Goal: Information Seeking & Learning: Learn about a topic

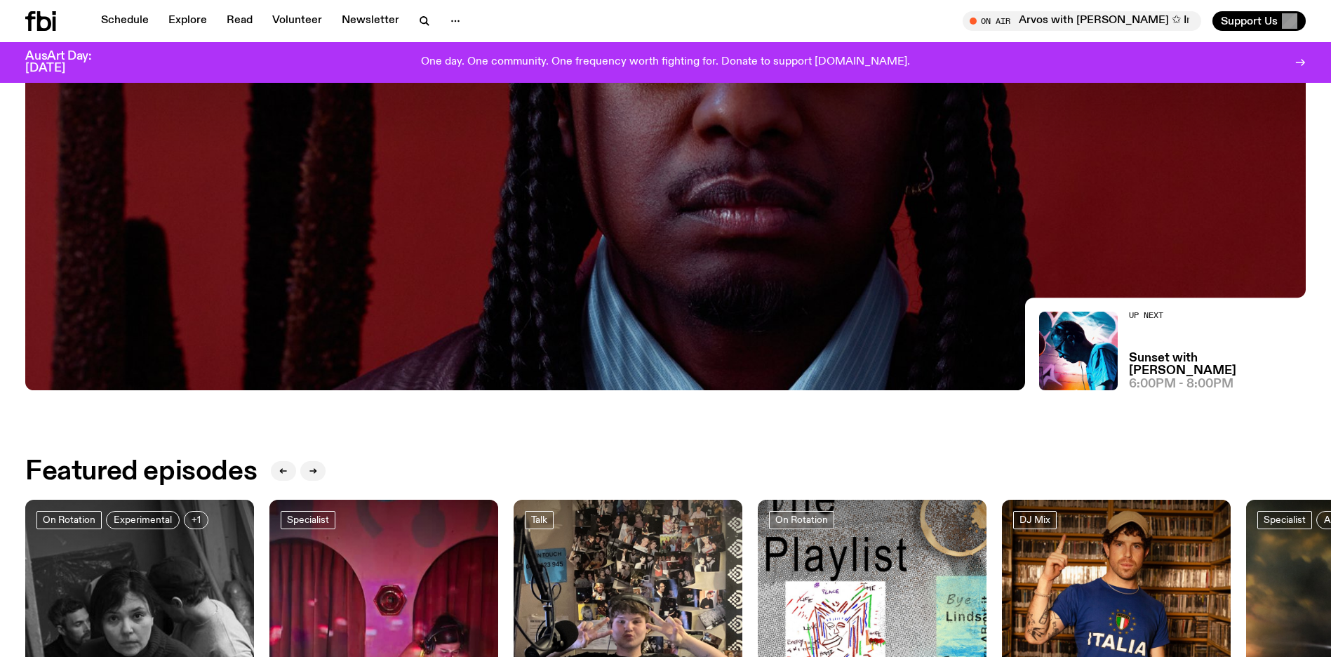
scroll to position [450, 0]
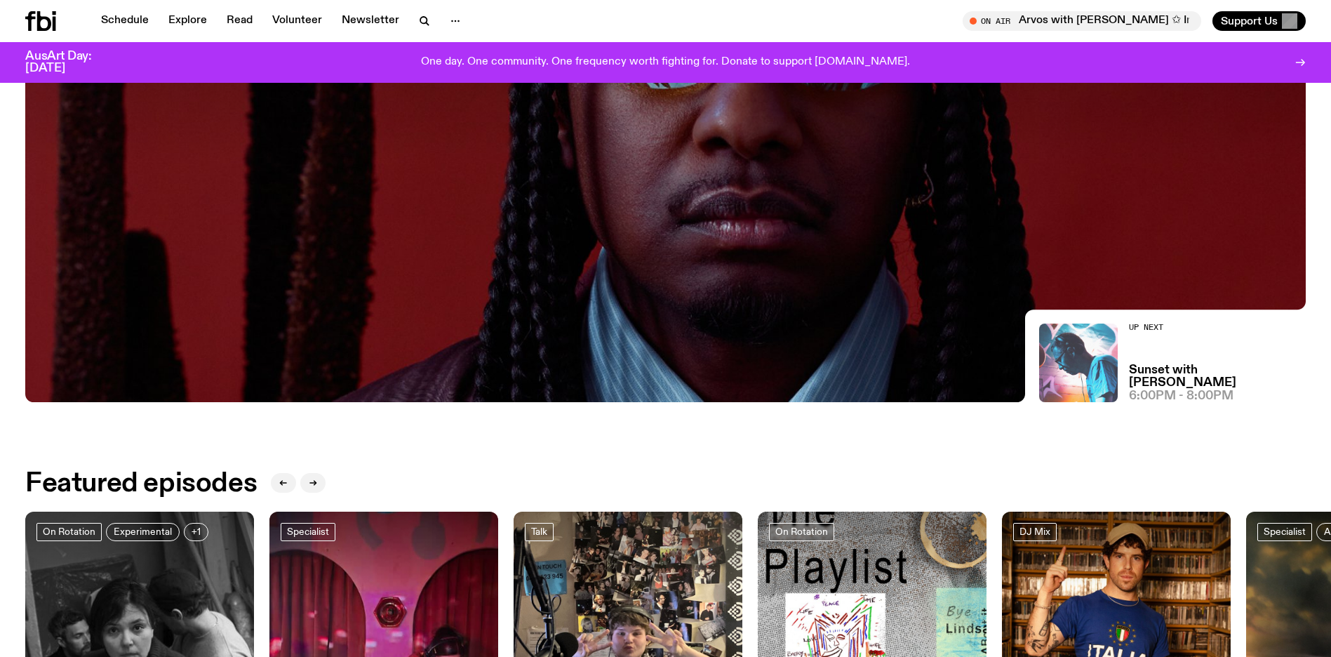
click at [1107, 345] on img at bounding box center [1078, 363] width 79 height 79
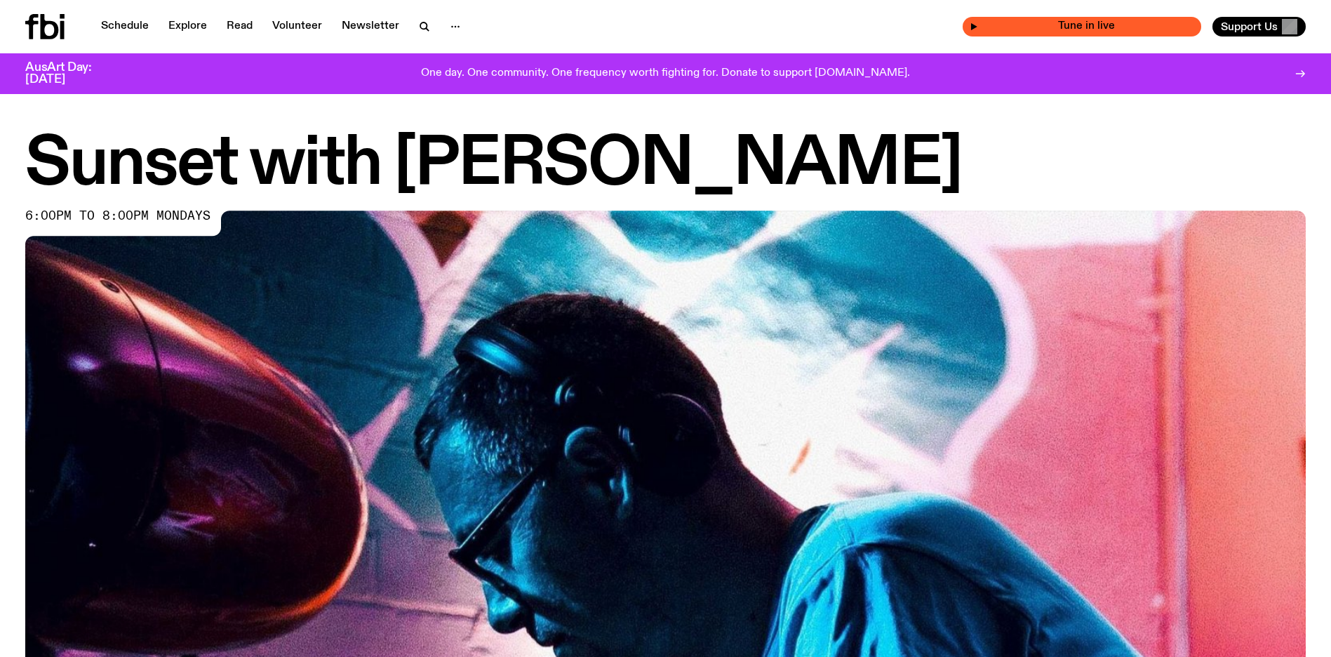
click at [976, 24] on icon "button" at bounding box center [974, 26] width 8 height 8
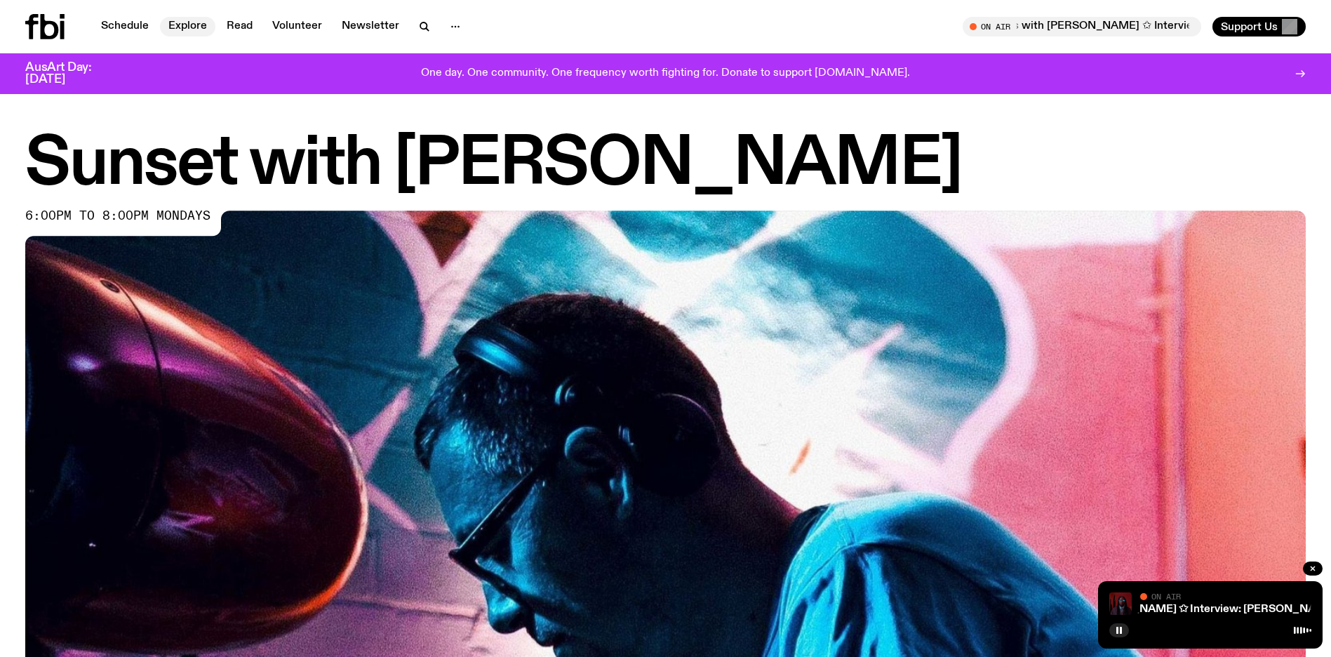
click at [181, 30] on link "Explore" at bounding box center [187, 27] width 55 height 20
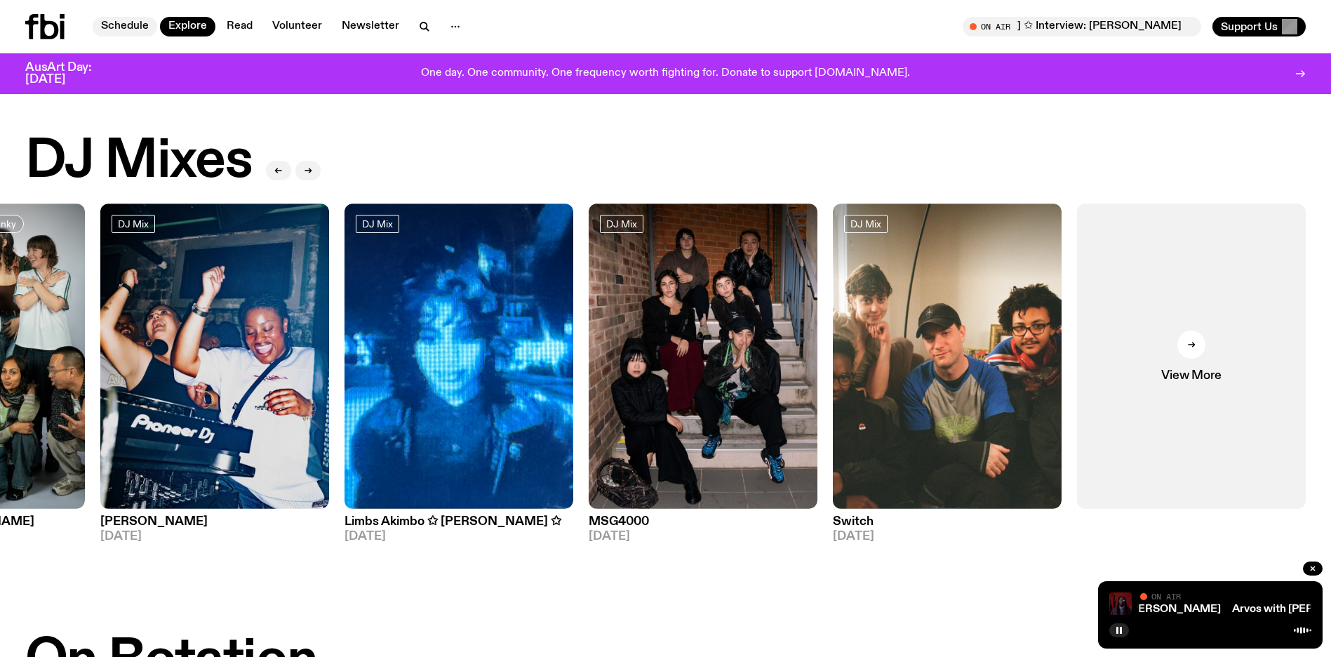
click at [135, 22] on link "Schedule" at bounding box center [125, 27] width 65 height 20
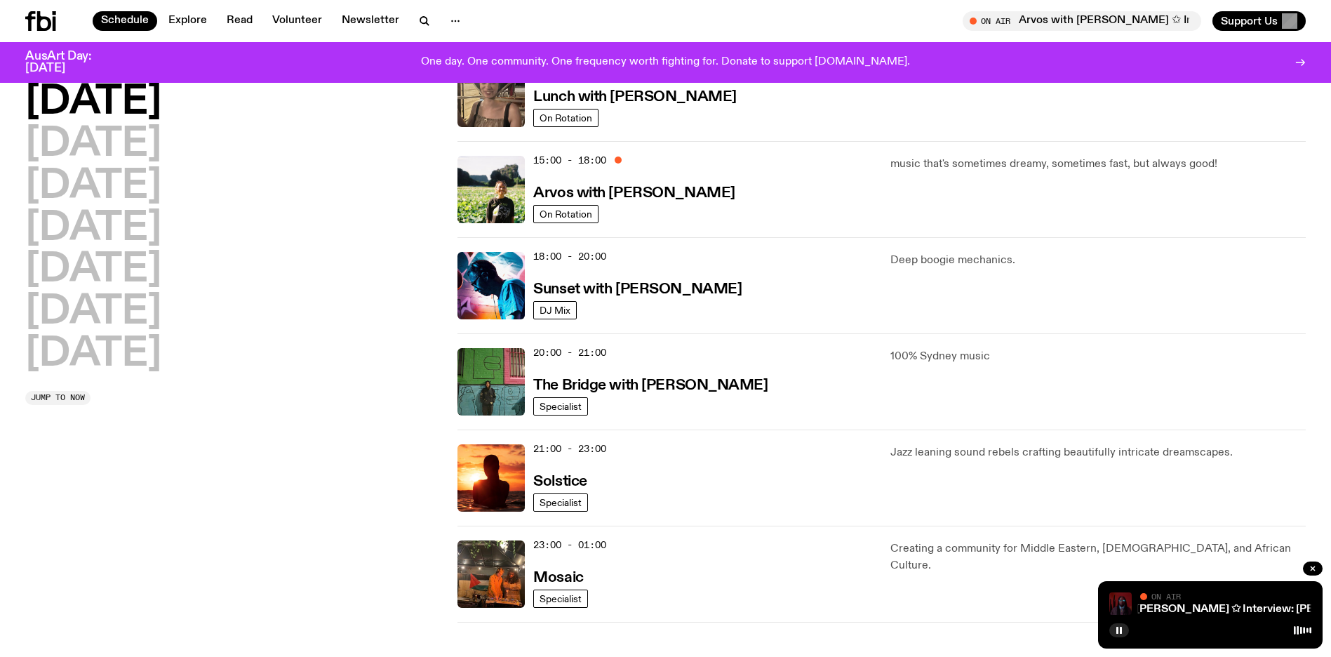
scroll to position [453, 0]
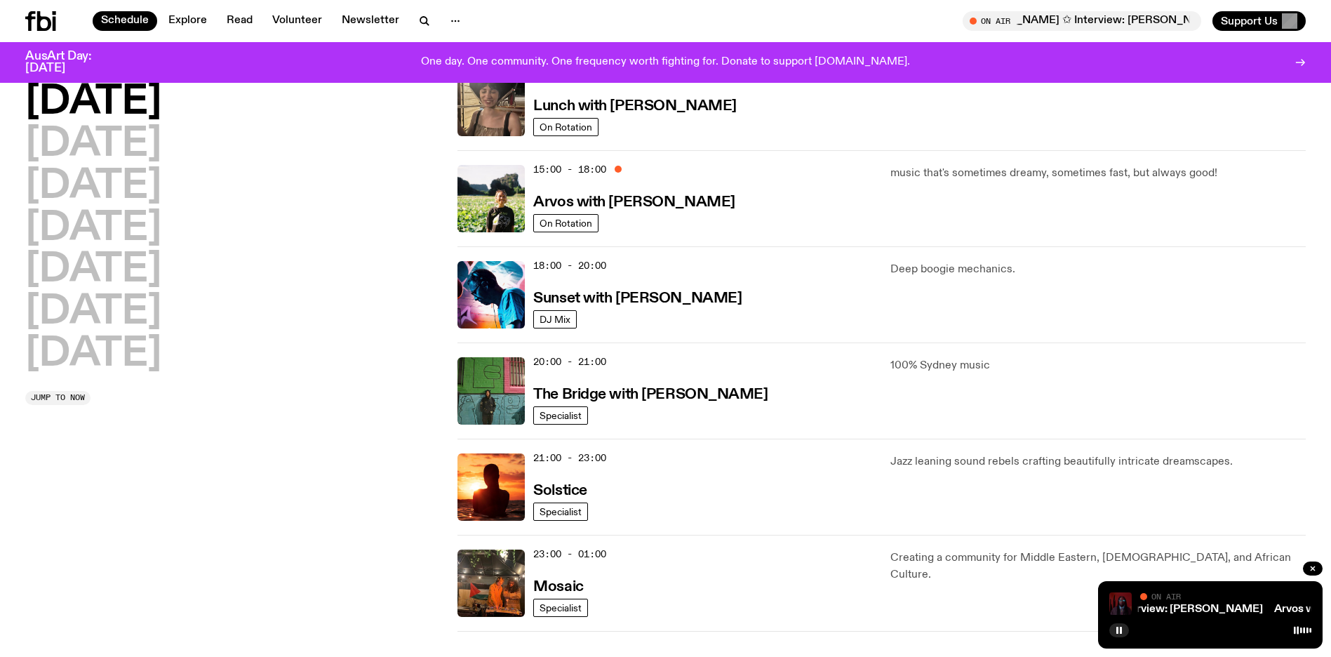
drag, startPoint x: 533, startPoint y: 267, endPoint x: 612, endPoint y: 329, distance: 100.4
click at [613, 331] on div "18:00 - 20:00 Sunset with [PERSON_NAME] DJ Mix Deep boogie mechanics." at bounding box center [882, 294] width 848 height 96
click at [610, 324] on div "18:00 - 20:00 Sunset with [PERSON_NAME]" at bounding box center [703, 294] width 340 height 67
drag, startPoint x: 643, startPoint y: 321, endPoint x: 452, endPoint y: 263, distance: 199.6
click at [455, 264] on div "[DATE] [DATE] [DATE] [DATE] [DATE] [DATE] [DATE] Jump to now 01:00 - 07:00 The …" at bounding box center [665, 150] width 1331 height 962
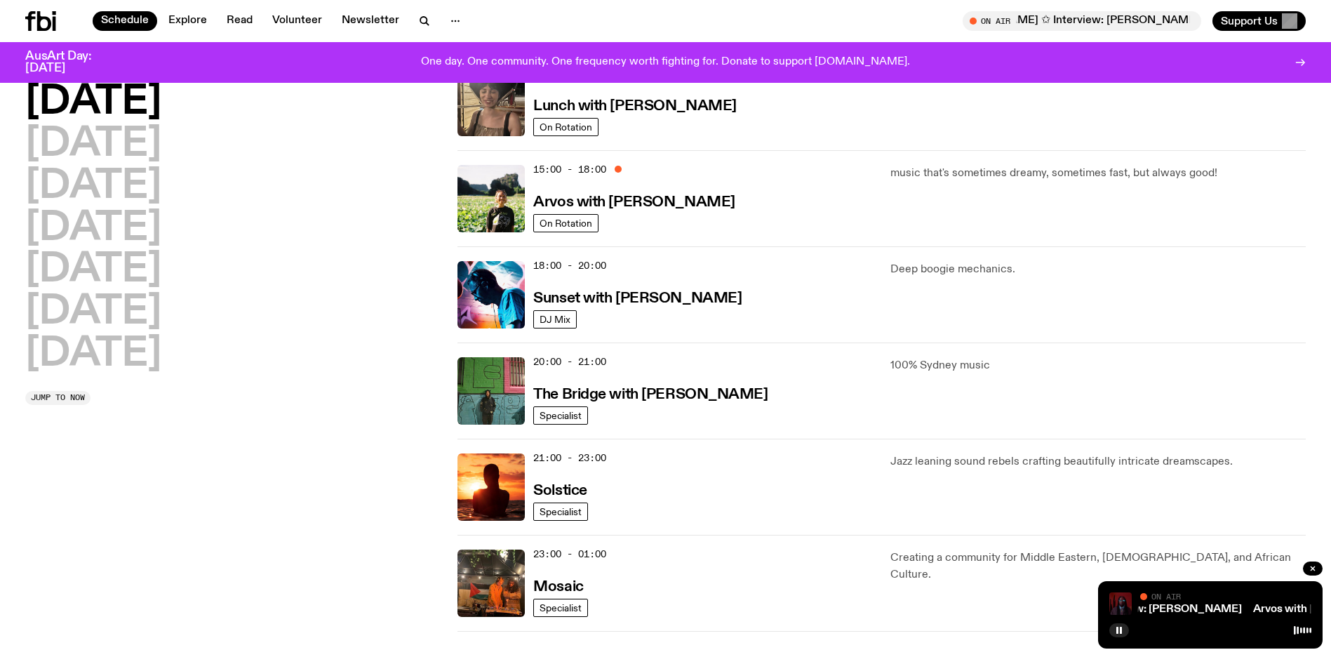
click at [450, 262] on div "[DATE] [DATE] [DATE] [DATE] [DATE] [DATE] [DATE] Jump to now 01:00 - 07:00 The …" at bounding box center [665, 150] width 1331 height 962
drag, startPoint x: 446, startPoint y: 254, endPoint x: 648, endPoint y: 328, distance: 215.4
click at [648, 330] on div "[DATE] [DATE] [DATE] [DATE] [DATE] [DATE] [DATE] Jump to now 01:00 - 07:00 The …" at bounding box center [665, 150] width 1331 height 962
click at [648, 328] on div "18:00 - 20:00 Sunset with [PERSON_NAME] DJ Mix Deep boogie mechanics." at bounding box center [882, 294] width 848 height 96
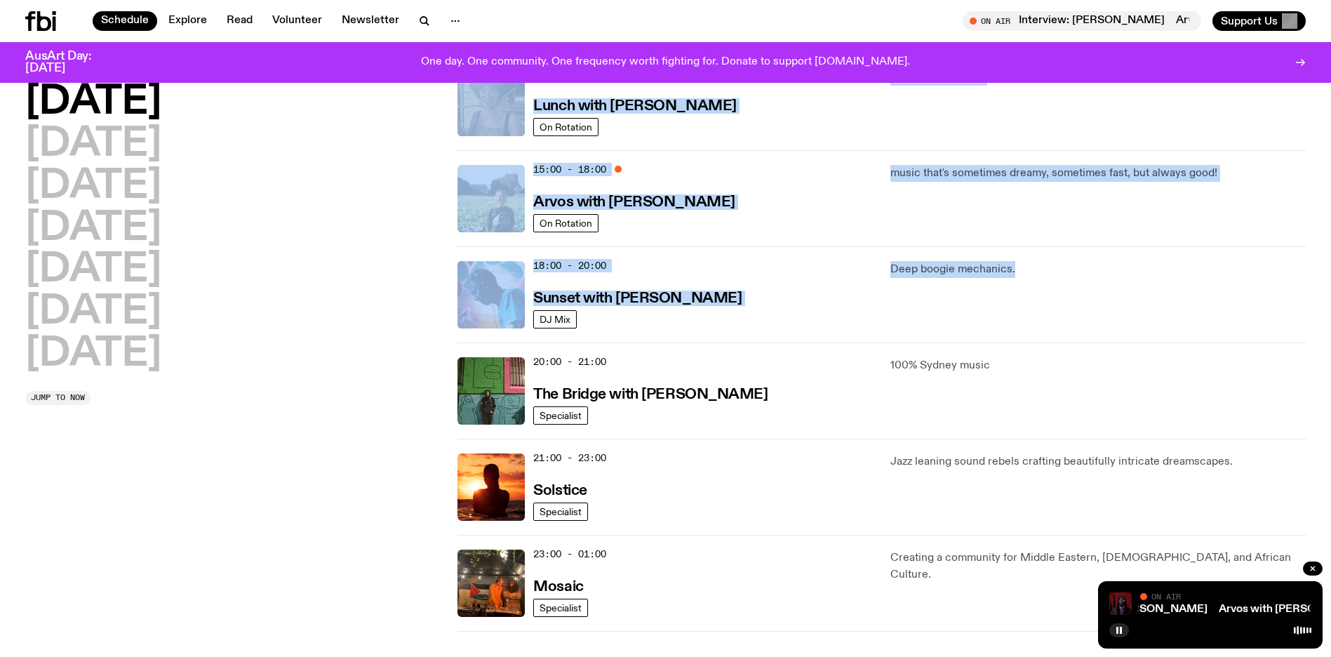
drag, startPoint x: 935, startPoint y: 251, endPoint x: 447, endPoint y: 251, distance: 487.8
click at [447, 251] on div "[DATE] [DATE] [DATE] [DATE] [DATE] [DATE] [DATE] Jump to now 01:00 - 07:00 The …" at bounding box center [665, 150] width 1331 height 962
click at [443, 250] on div "[DATE] [DATE] [DATE] [DATE] [DATE] [DATE] [DATE] Jump to now 01:00 - 07:00 The …" at bounding box center [665, 150] width 1331 height 962
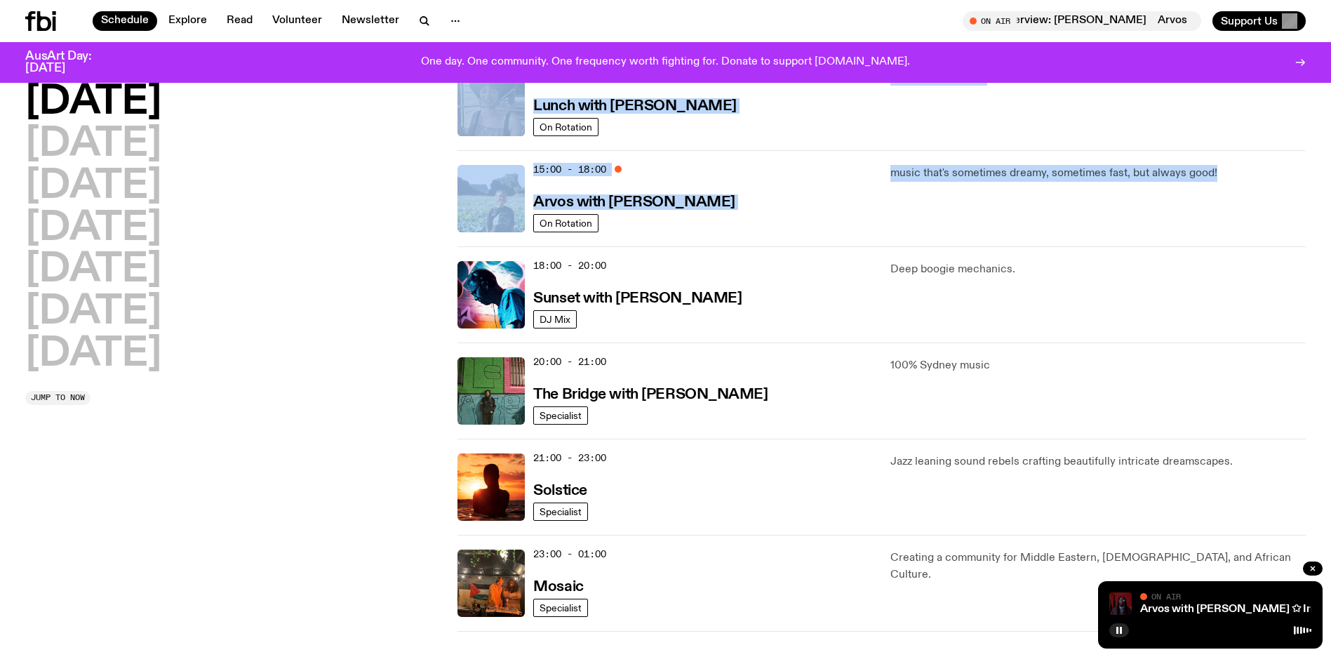
drag, startPoint x: 462, startPoint y: 244, endPoint x: 932, endPoint y: 218, distance: 470.2
click at [932, 218] on div "[DATE] [DATE] [DATE] [DATE] [DATE] [DATE] [DATE] Jump to now 01:00 - 07:00 The …" at bounding box center [665, 150] width 1331 height 962
click at [932, 218] on div "music that's sometimes dreamy, sometimes fast, but always good!" at bounding box center [1098, 198] width 415 height 67
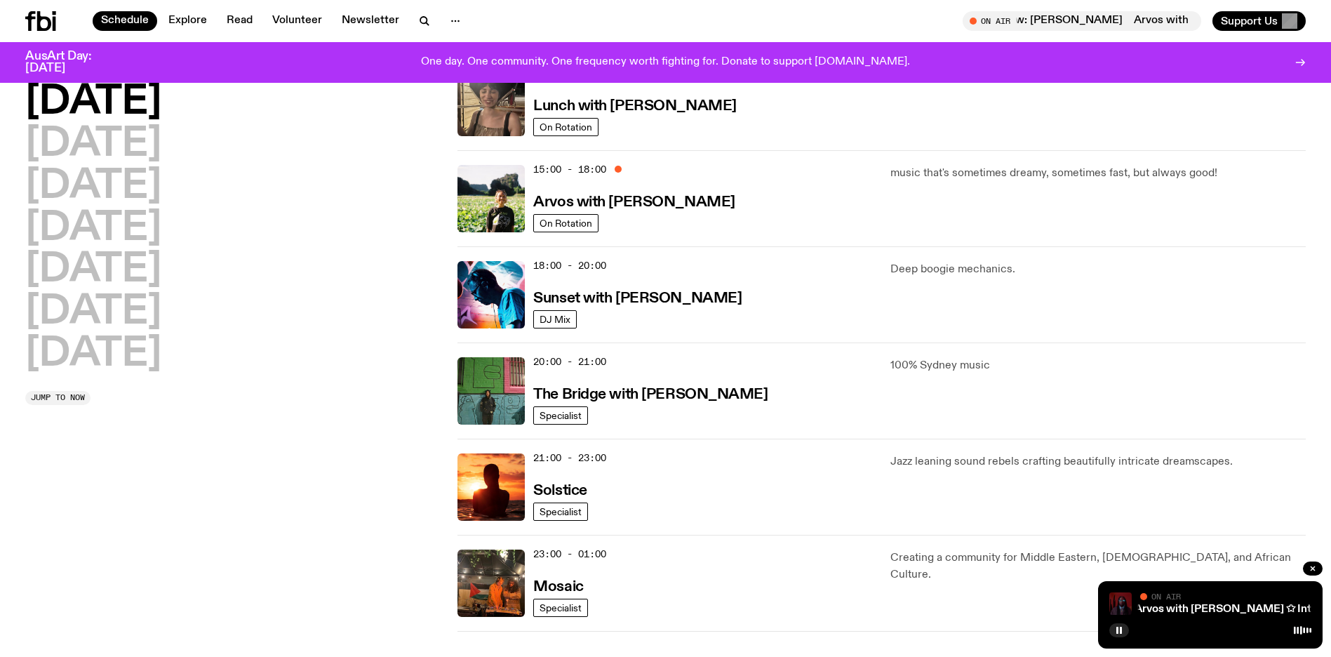
drag, startPoint x: 1037, startPoint y: 216, endPoint x: 404, endPoint y: 180, distance: 634.0
click at [404, 180] on div "[DATE] [DATE] [DATE] [DATE] [DATE] [DATE] [DATE] Jump to now 01:00 - 07:00 The …" at bounding box center [665, 150] width 1331 height 962
click at [404, 180] on div "[DATE] [DATE] [DATE] [DATE] [DATE] [DATE] [DATE]" at bounding box center [232, 228] width 415 height 291
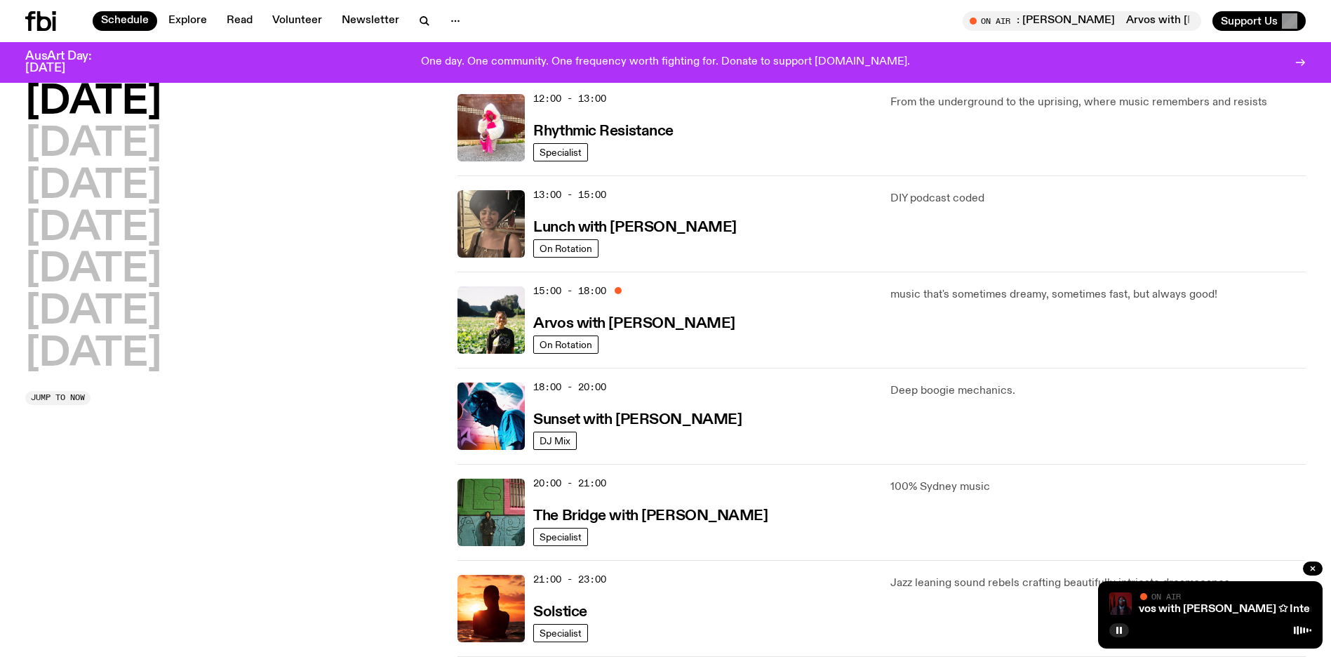
scroll to position [261, 0]
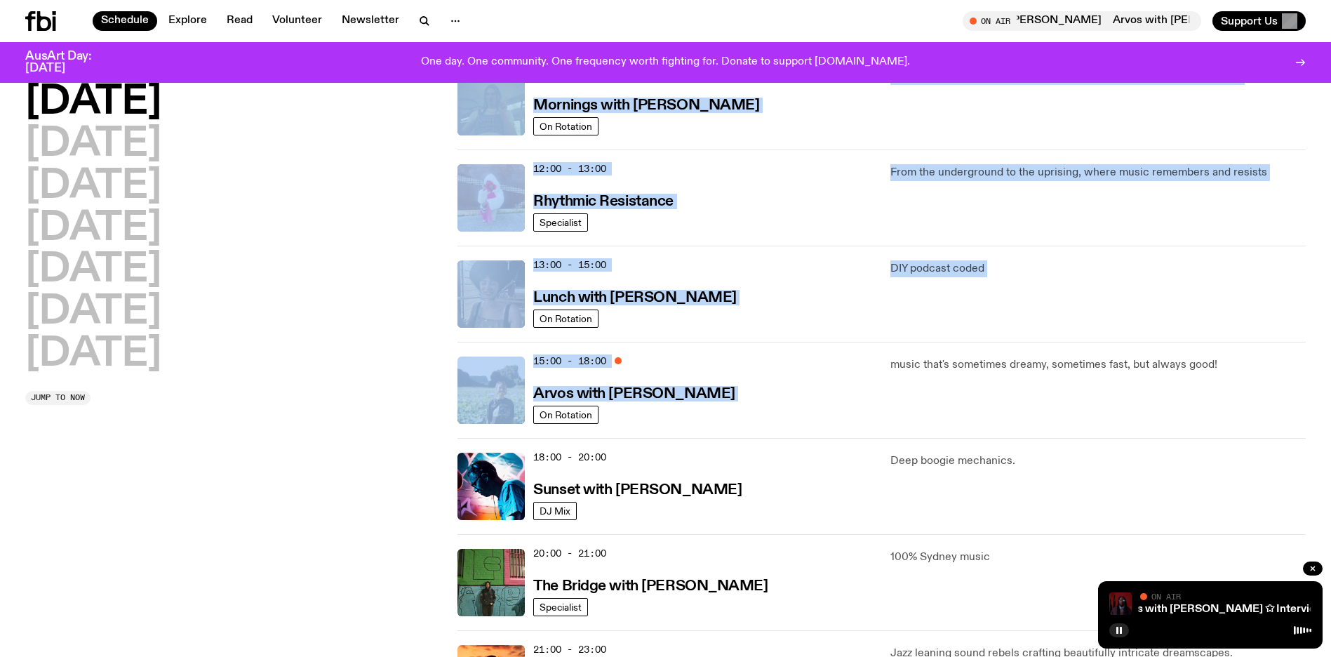
drag, startPoint x: 528, startPoint y: 269, endPoint x: 1113, endPoint y: 338, distance: 588.7
click at [1114, 340] on div "[DATE] [DATE] [DATE] [DATE] [DATE] [DATE] [DATE] Jump to now 01:00 - 07:00 The …" at bounding box center [665, 342] width 1331 height 962
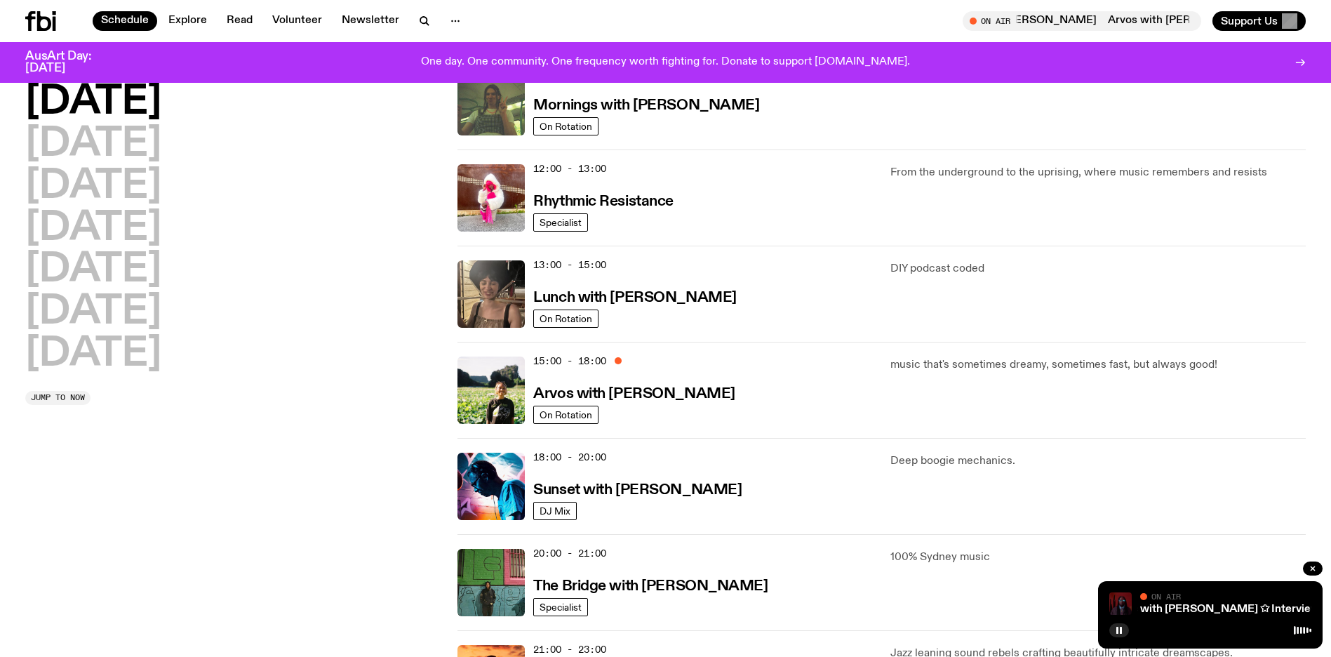
click at [1108, 329] on div "13:00 - 15:00 Lunch with [PERSON_NAME] On Rotation DIY podcast coded" at bounding box center [882, 294] width 848 height 96
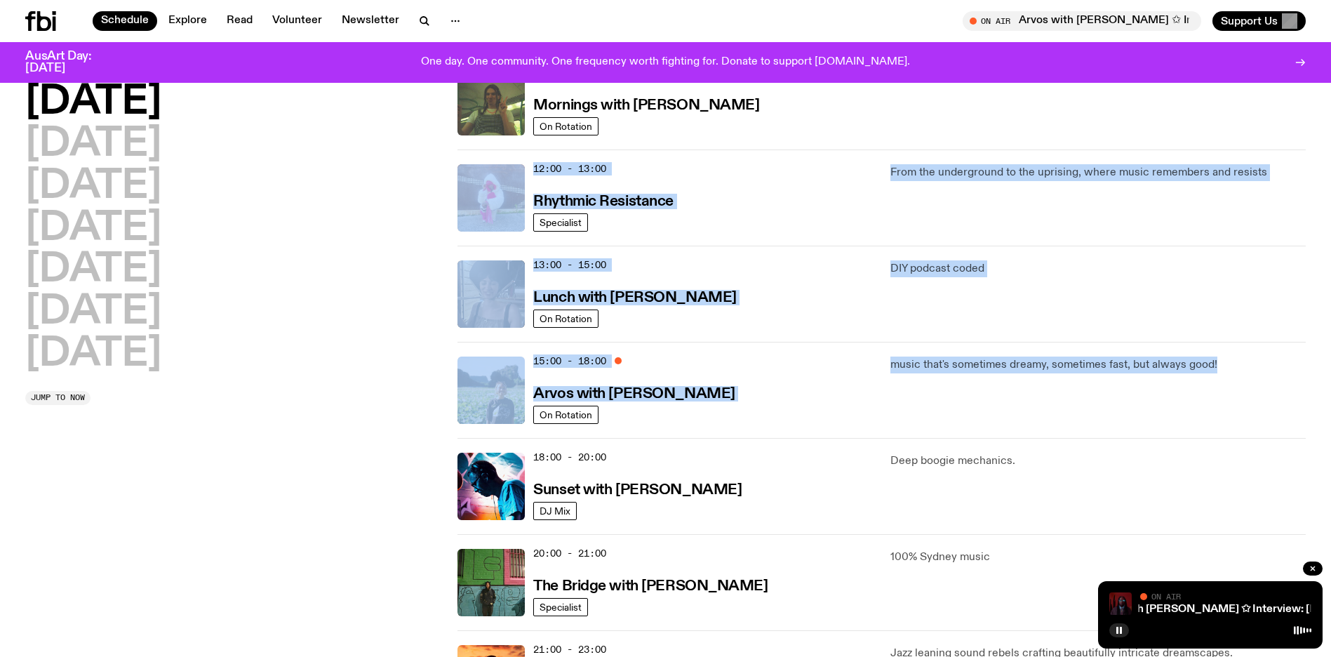
drag, startPoint x: 1164, startPoint y: 353, endPoint x: 452, endPoint y: 159, distance: 738.4
click at [452, 159] on div "[DATE] [DATE] [DATE] [DATE] [DATE] [DATE] [DATE] Jump to now 01:00 - 07:00 The …" at bounding box center [665, 342] width 1331 height 962
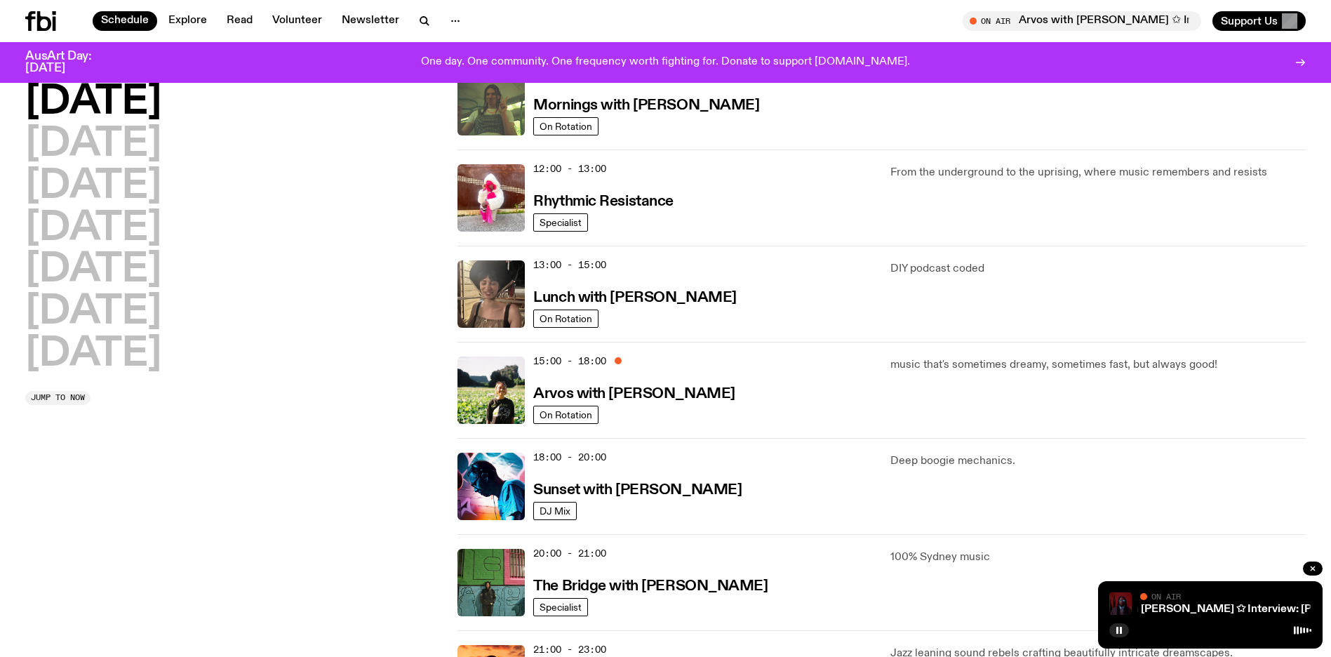
click at [448, 161] on div "[DATE] [DATE] [DATE] [DATE] [DATE] [DATE] [DATE] Jump to now 01:00 - 07:00 The …" at bounding box center [665, 342] width 1331 height 962
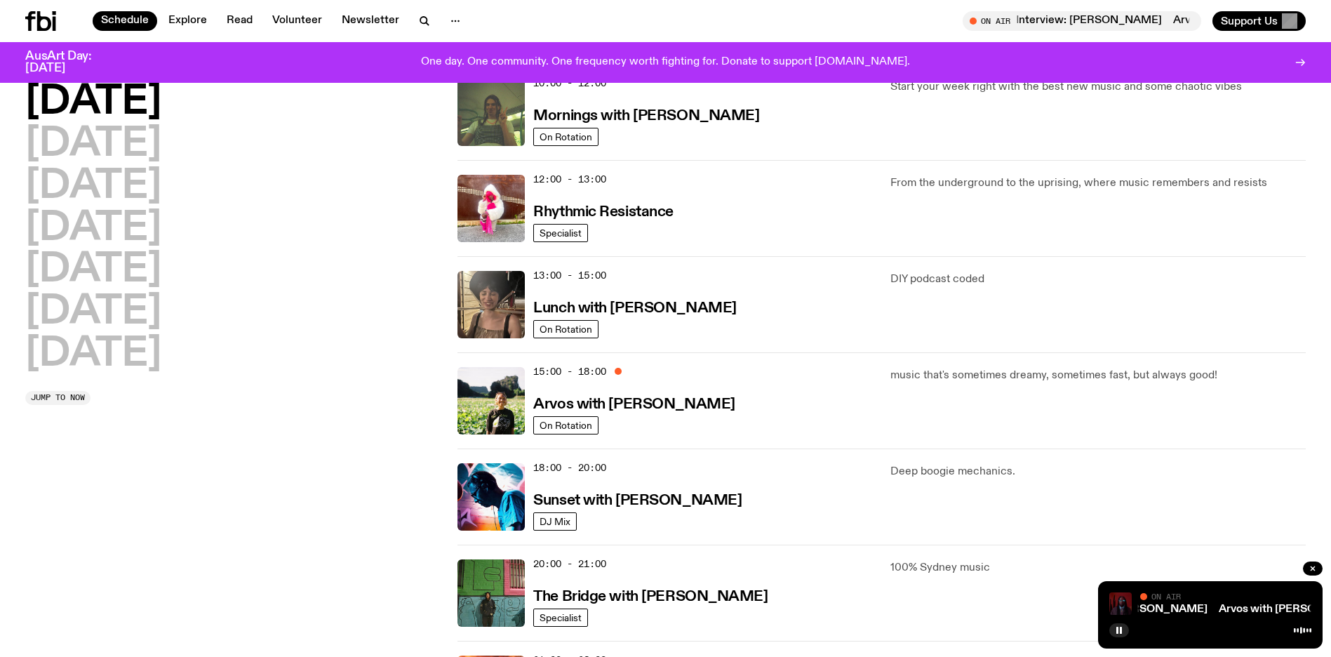
scroll to position [249, 0]
click at [648, 503] on h3 "Sunset with [PERSON_NAME]" at bounding box center [637, 500] width 208 height 15
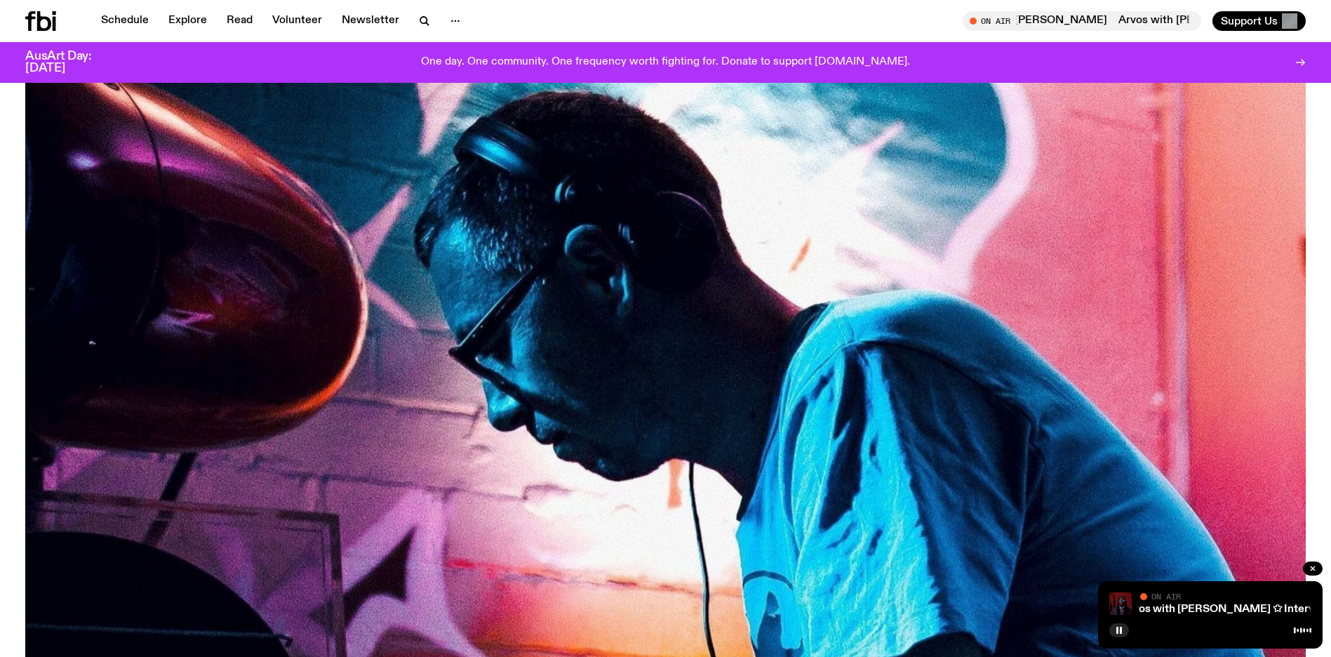
scroll to position [181, 0]
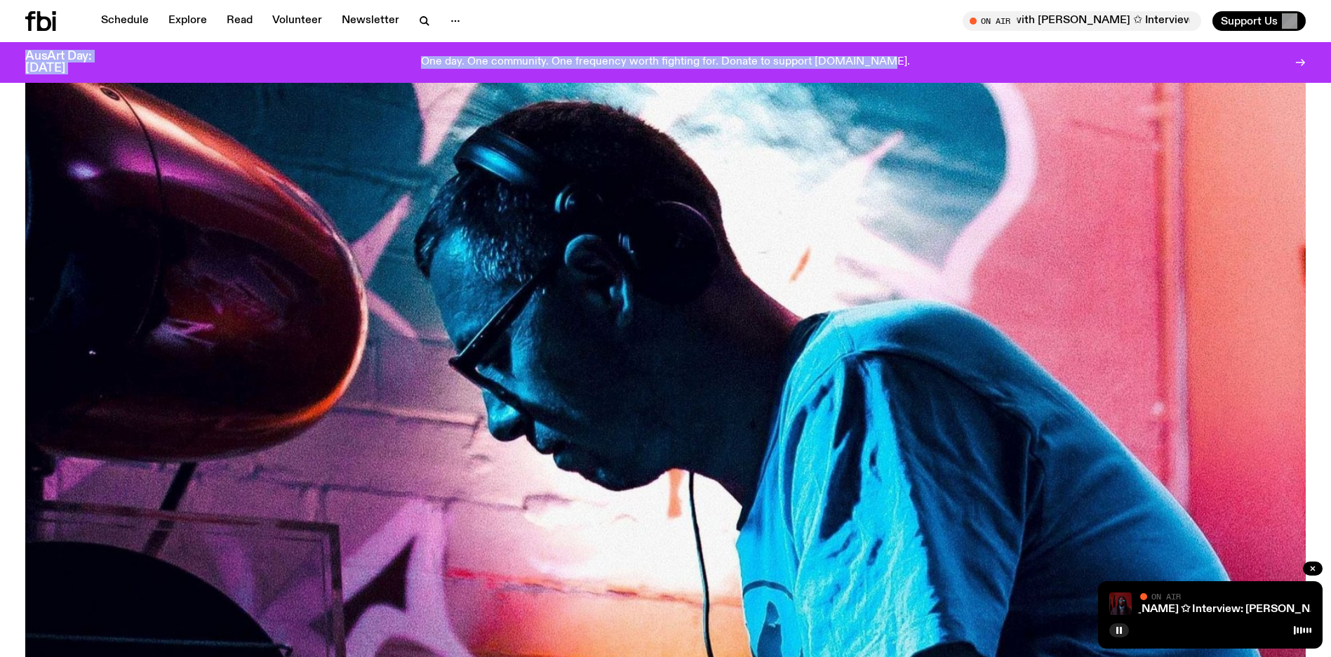
drag, startPoint x: 510, startPoint y: 20, endPoint x: 884, endPoint y: 66, distance: 377.6
click at [884, 66] on div "Schedule Explore Read Volunteer Newsletter About Us Contact Champions of emergi…" at bounding box center [665, 41] width 1331 height 83
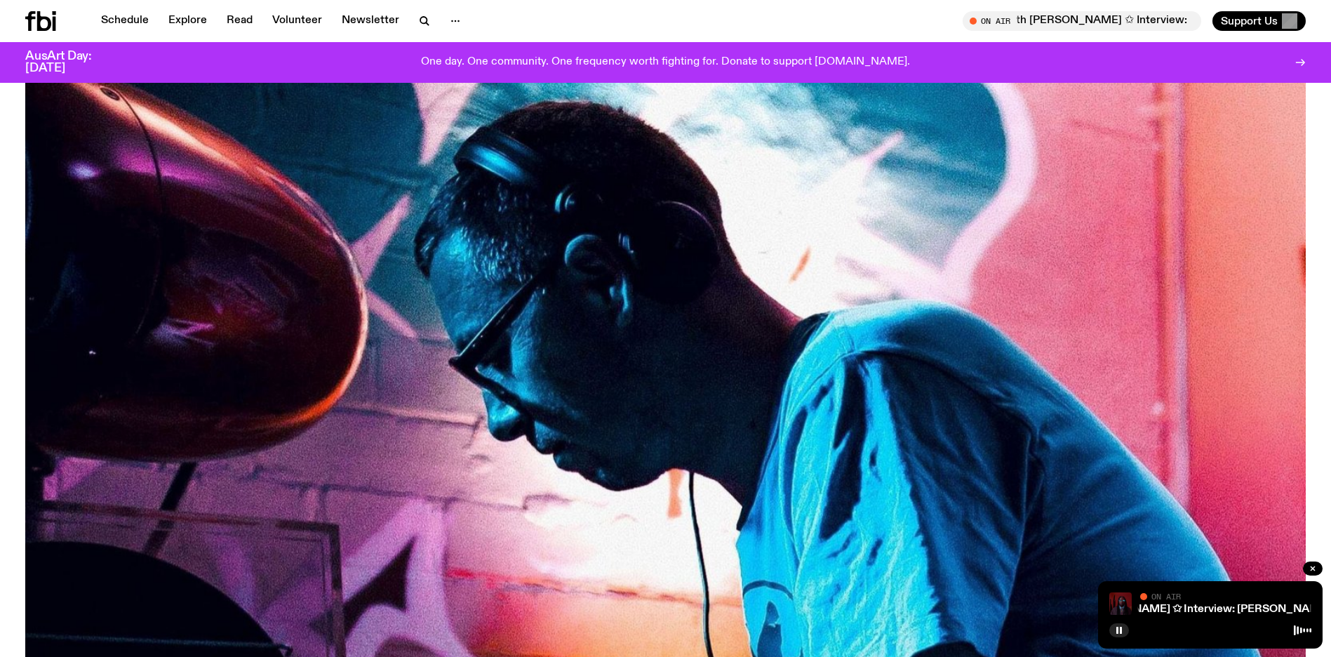
click at [787, 24] on div "On Air Arvos with [PERSON_NAME] ✩ Interview: [PERSON_NAME] Boy Arvos with [PERS…" at bounding box center [989, 21] width 635 height 20
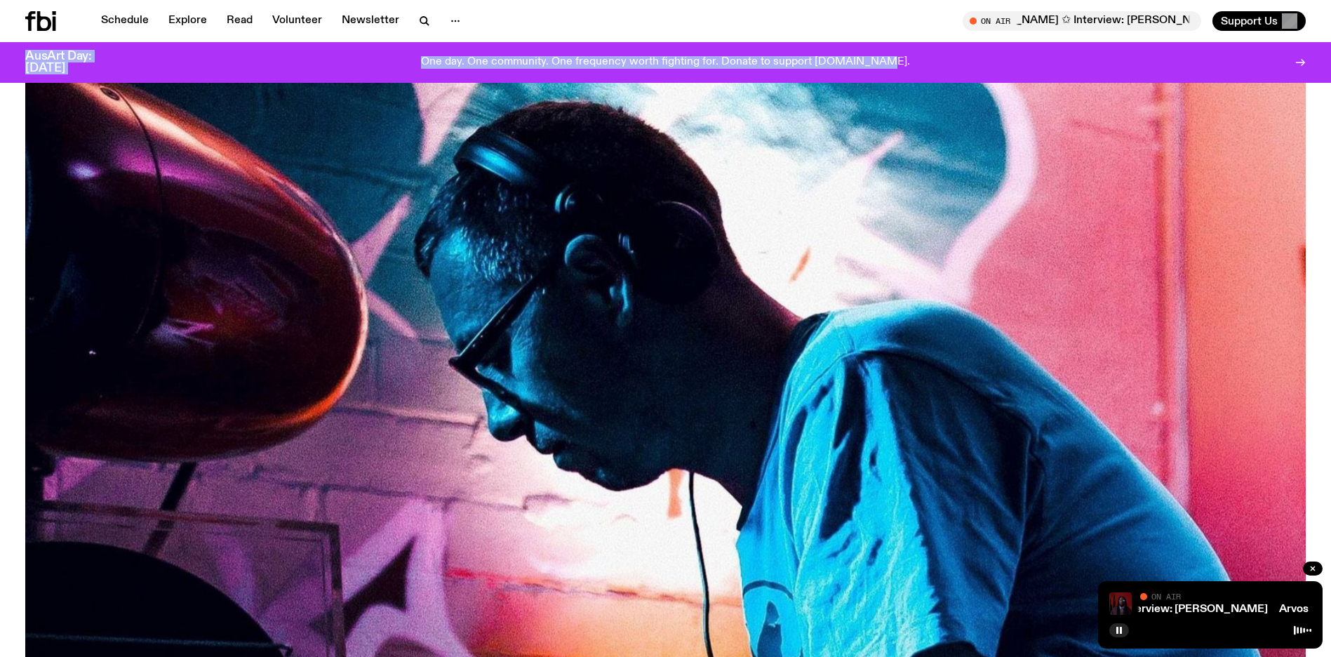
drag, startPoint x: 905, startPoint y: 22, endPoint x: 888, endPoint y: 65, distance: 46.7
click at [888, 65] on div "Schedule Explore Read Volunteer Newsletter About Us Contact Champions of emergi…" at bounding box center [665, 41] width 1331 height 83
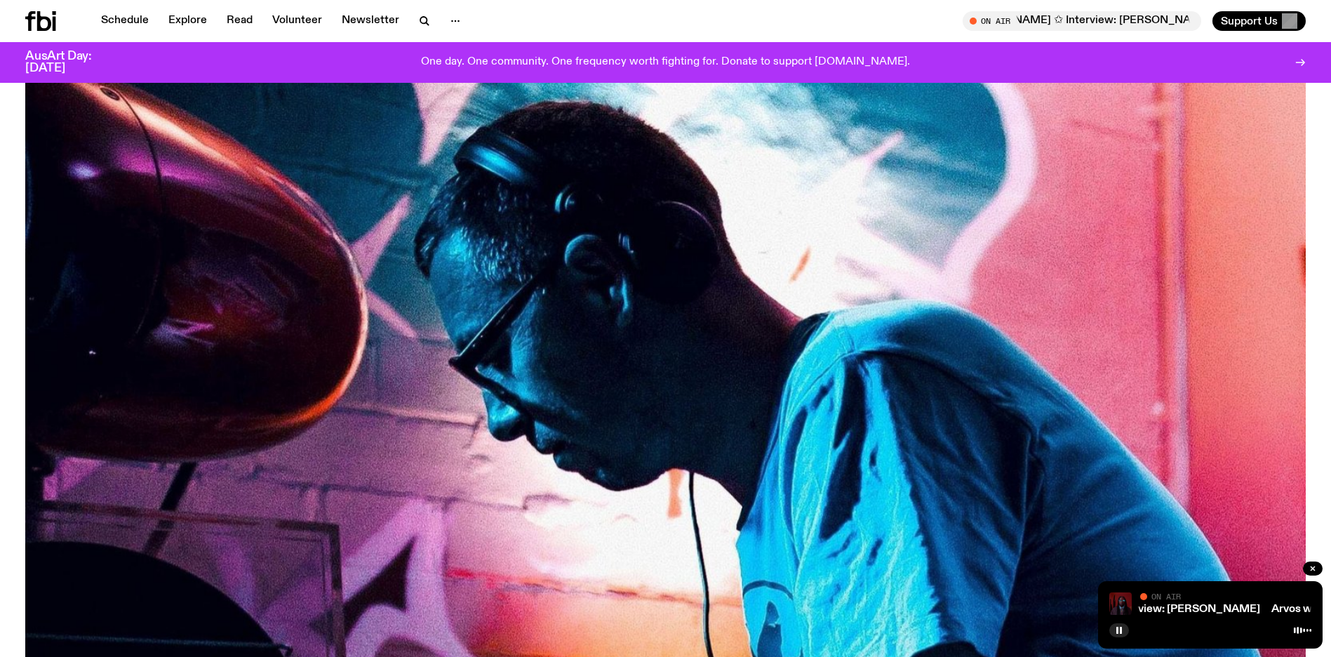
click at [870, 32] on div "Schedule Explore Read Volunteer Newsletter On Air Arvos with [PERSON_NAME] ✩ In…" at bounding box center [665, 21] width 1331 height 42
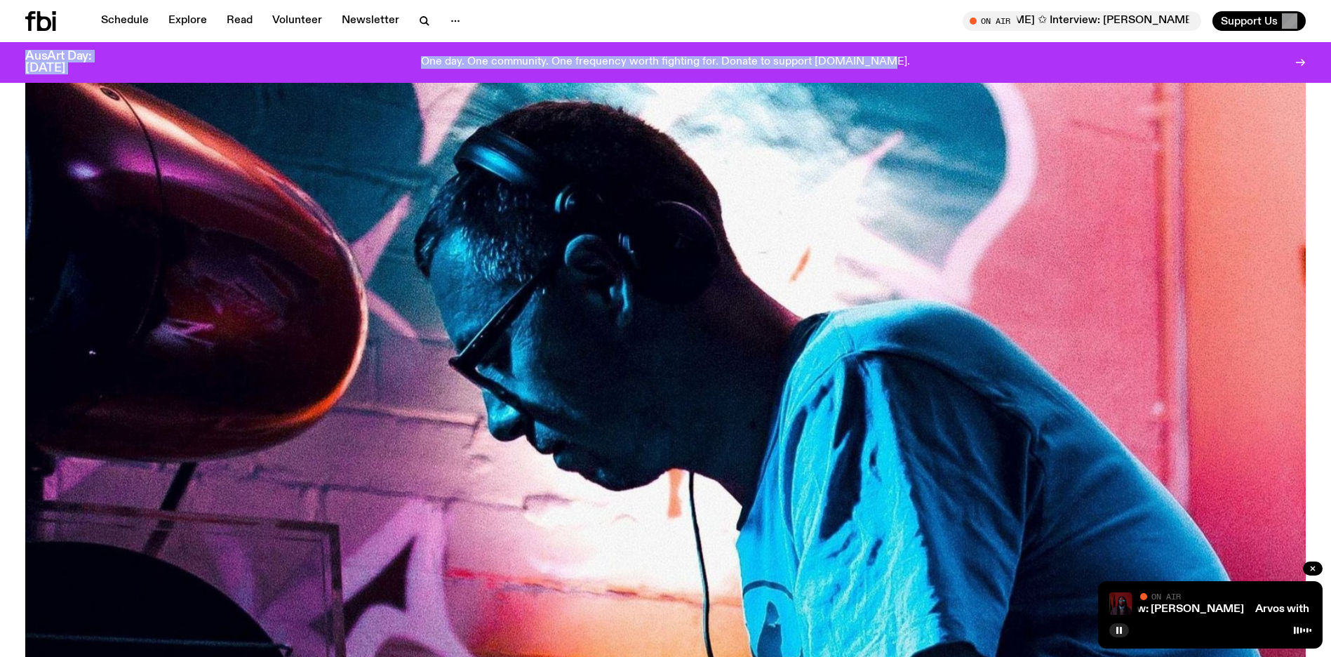
drag, startPoint x: 894, startPoint y: 29, endPoint x: 895, endPoint y: 68, distance: 39.3
click at [895, 68] on div "Schedule Explore Read Volunteer Newsletter About Us Contact Champions of emergi…" at bounding box center [665, 41] width 1331 height 83
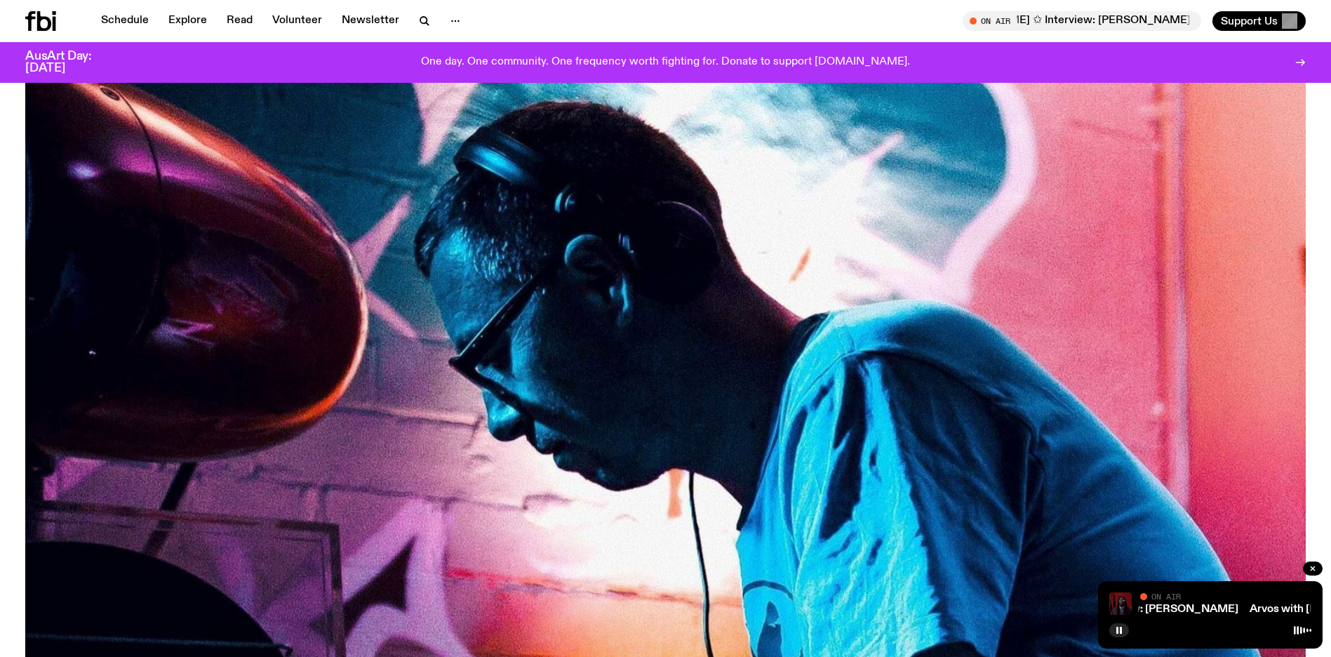
click at [839, 28] on div "On Air Arvos with [PERSON_NAME] ✩ Interview: [PERSON_NAME] Boy Arvos with [PERS…" at bounding box center [989, 21] width 635 height 20
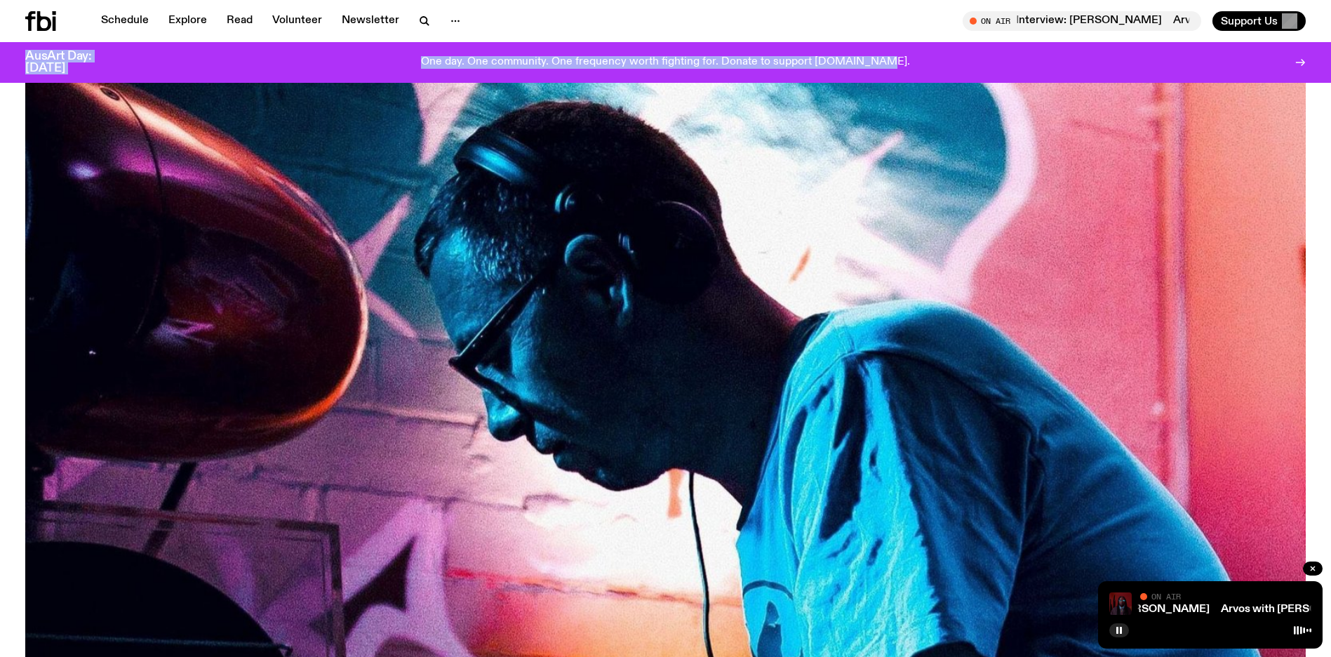
drag, startPoint x: 433, startPoint y: 36, endPoint x: 903, endPoint y: 60, distance: 470.8
click at [903, 60] on div "Schedule Explore Read Volunteer Newsletter About Us Contact Champions of emergi…" at bounding box center [665, 41] width 1331 height 83
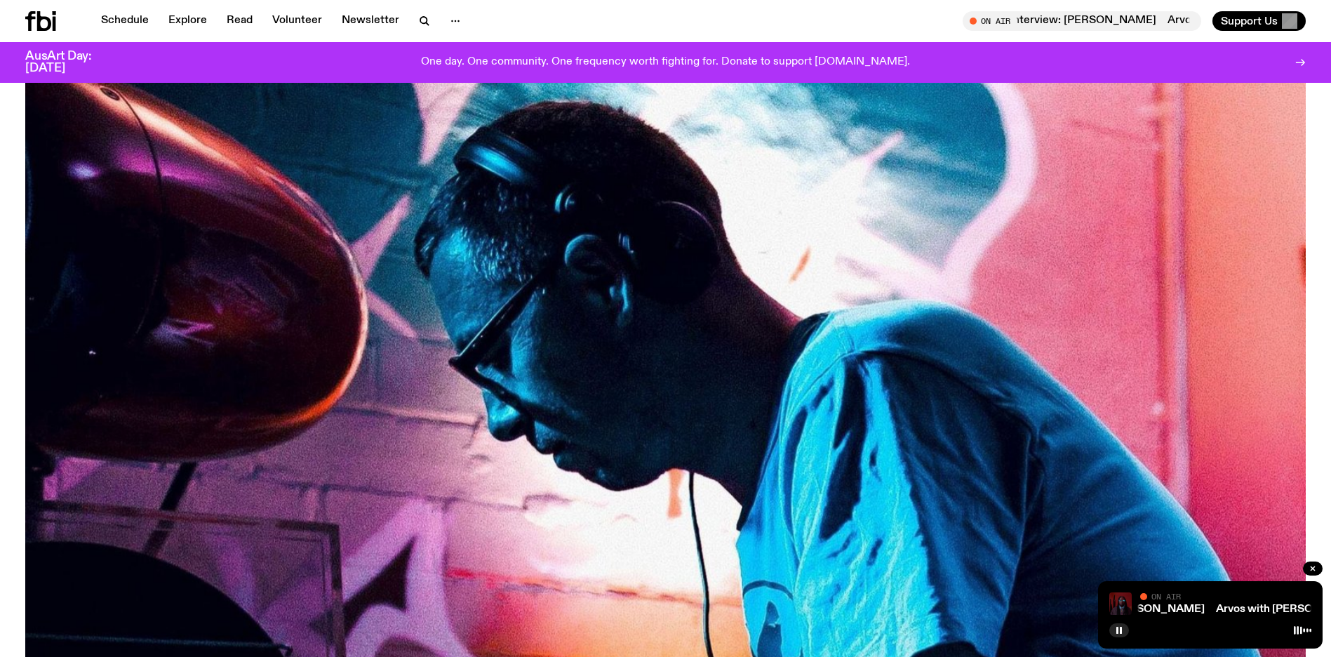
click at [827, 22] on div "On Air Arvos with [PERSON_NAME] ✩ Interview: [PERSON_NAME] Boy Arvos with [PERS…" at bounding box center [989, 21] width 635 height 20
drag, startPoint x: 918, startPoint y: 27, endPoint x: 719, endPoint y: 30, distance: 199.3
click at [718, 31] on div "Schedule Explore Read Volunteer Newsletter On Air Arvos with [PERSON_NAME] ✩ In…" at bounding box center [665, 21] width 1331 height 42
click at [719, 30] on div "On Air Arvos with [PERSON_NAME] ✩ Interview: [PERSON_NAME] Boy Arvos with [PERS…" at bounding box center [989, 21] width 635 height 20
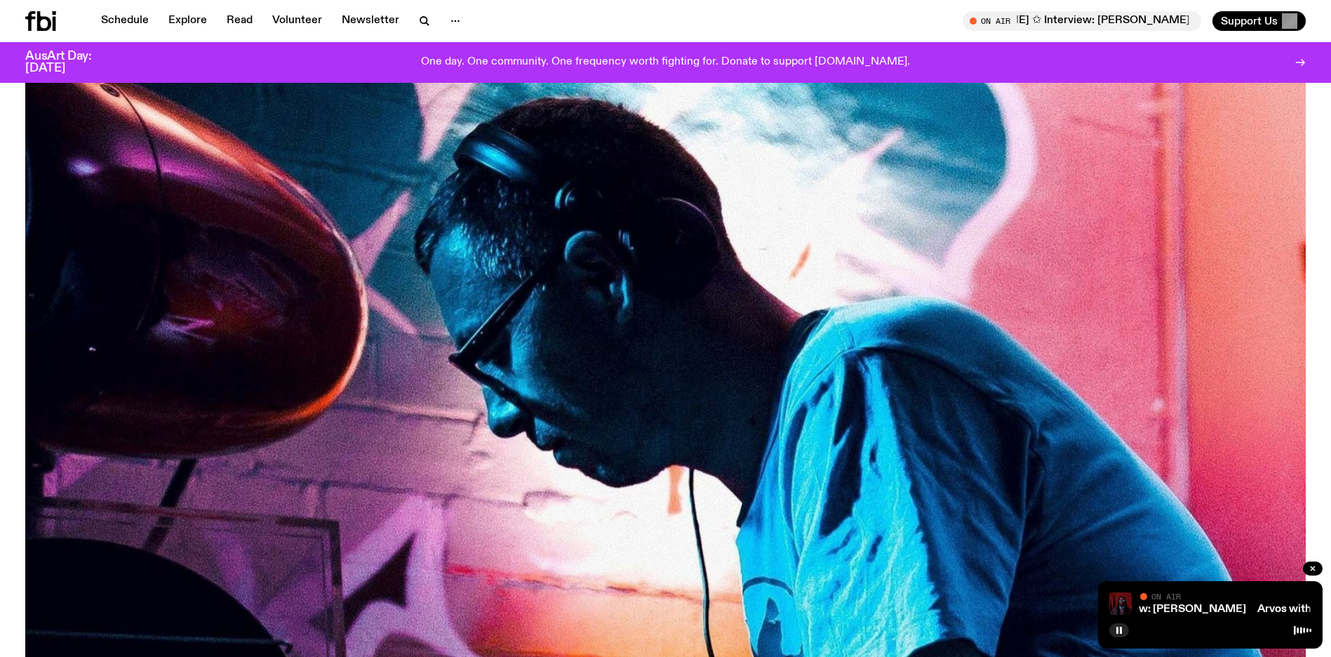
scroll to position [184, 0]
